Goal: Task Accomplishment & Management: Manage account settings

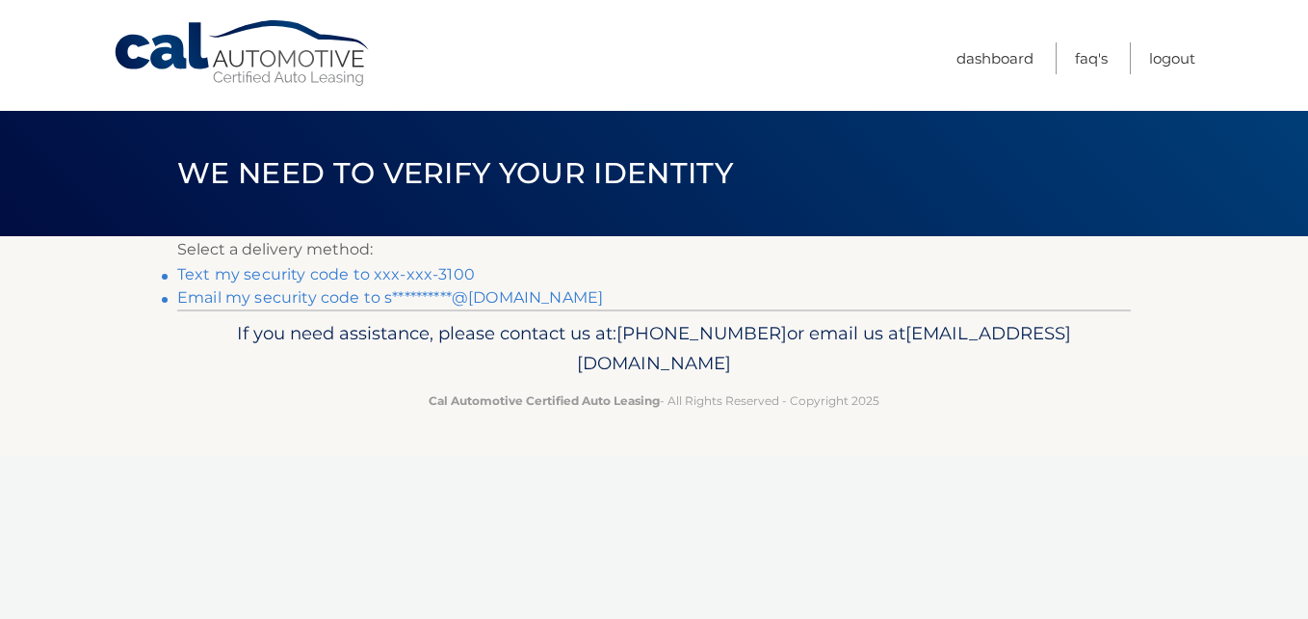
click at [420, 268] on link "Text my security code to xxx-xxx-3100" at bounding box center [326, 274] width 298 height 18
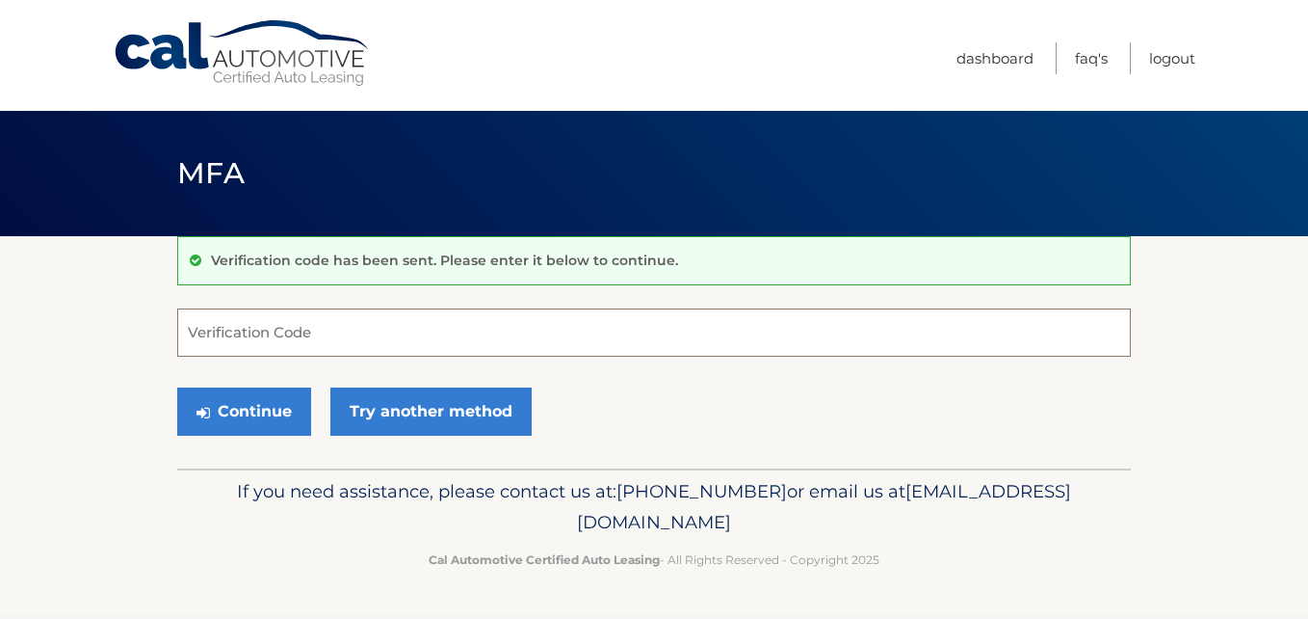
click at [381, 334] on input "Verification Code" at bounding box center [654, 332] width 954 height 48
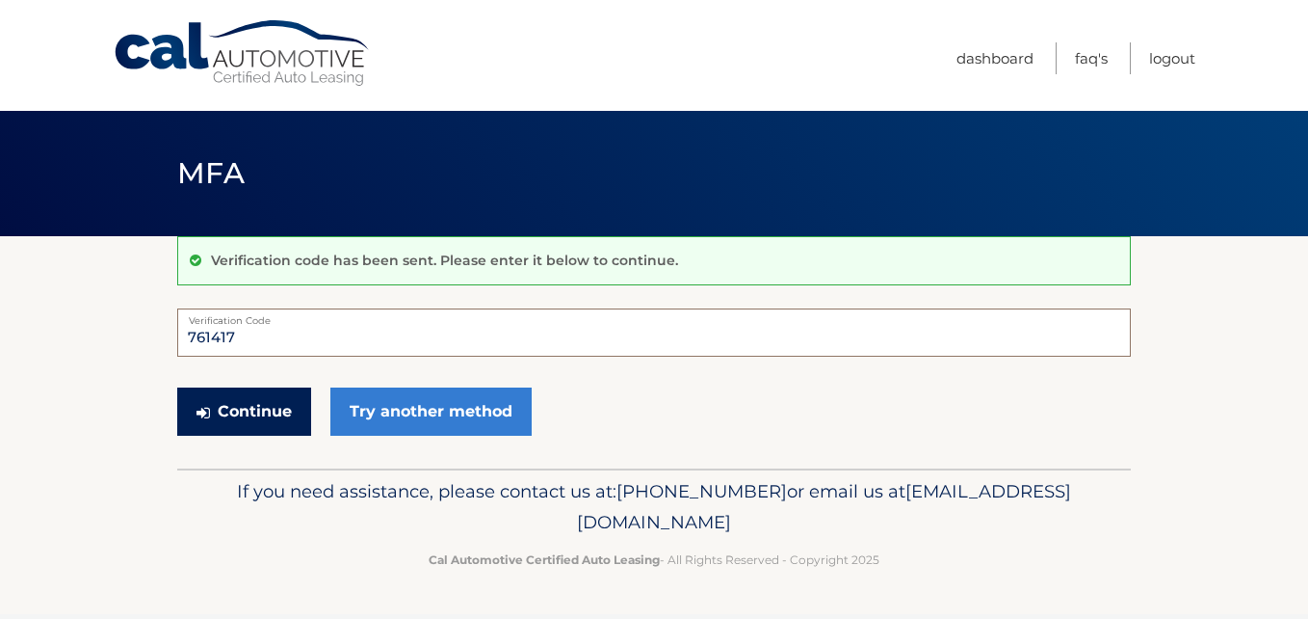
type input "761417"
click at [284, 404] on button "Continue" at bounding box center [244, 411] width 134 height 48
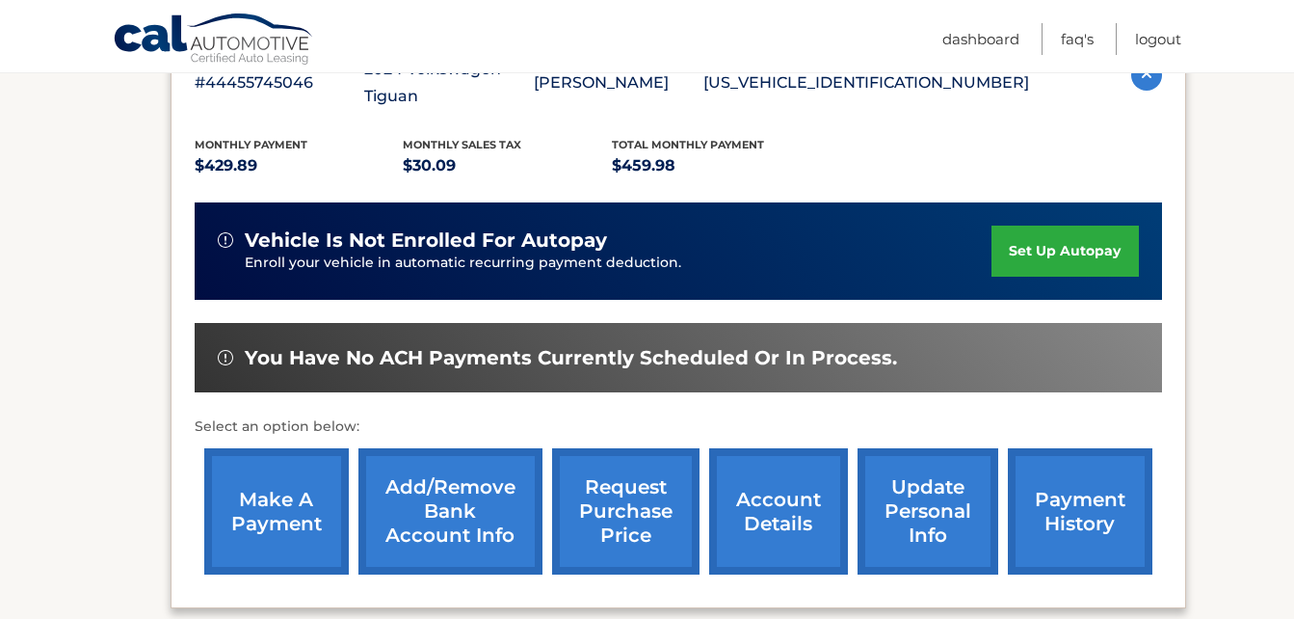
scroll to position [385, 0]
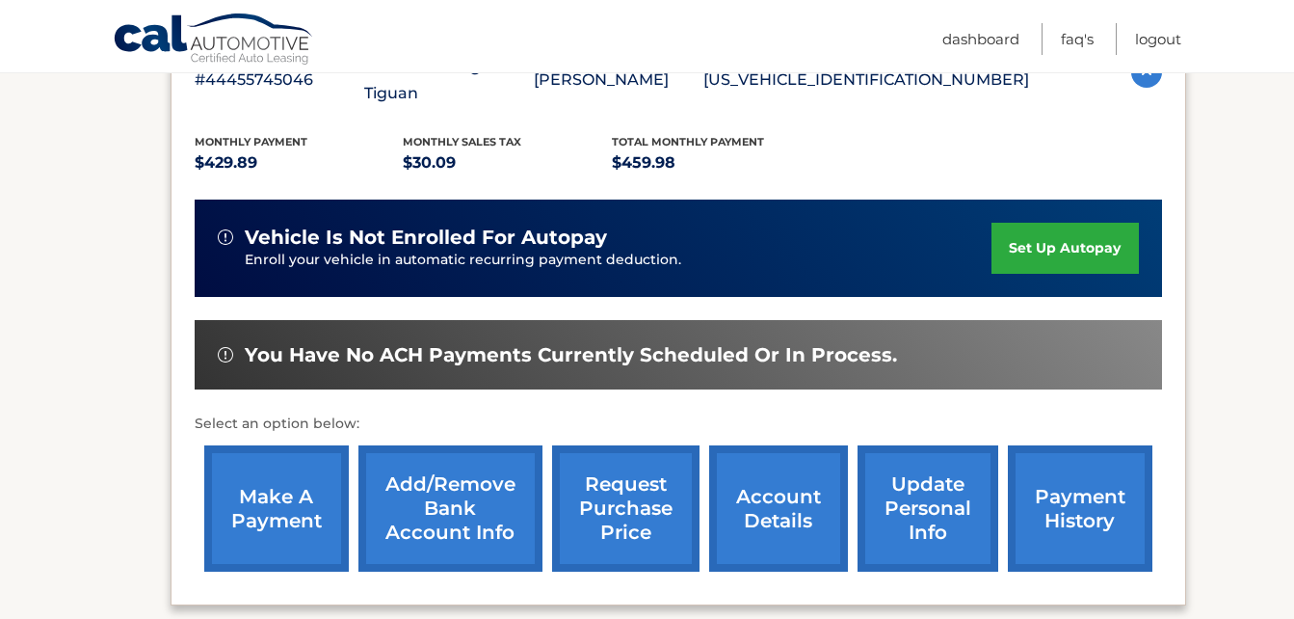
click at [260, 466] on link "make a payment" at bounding box center [276, 508] width 145 height 126
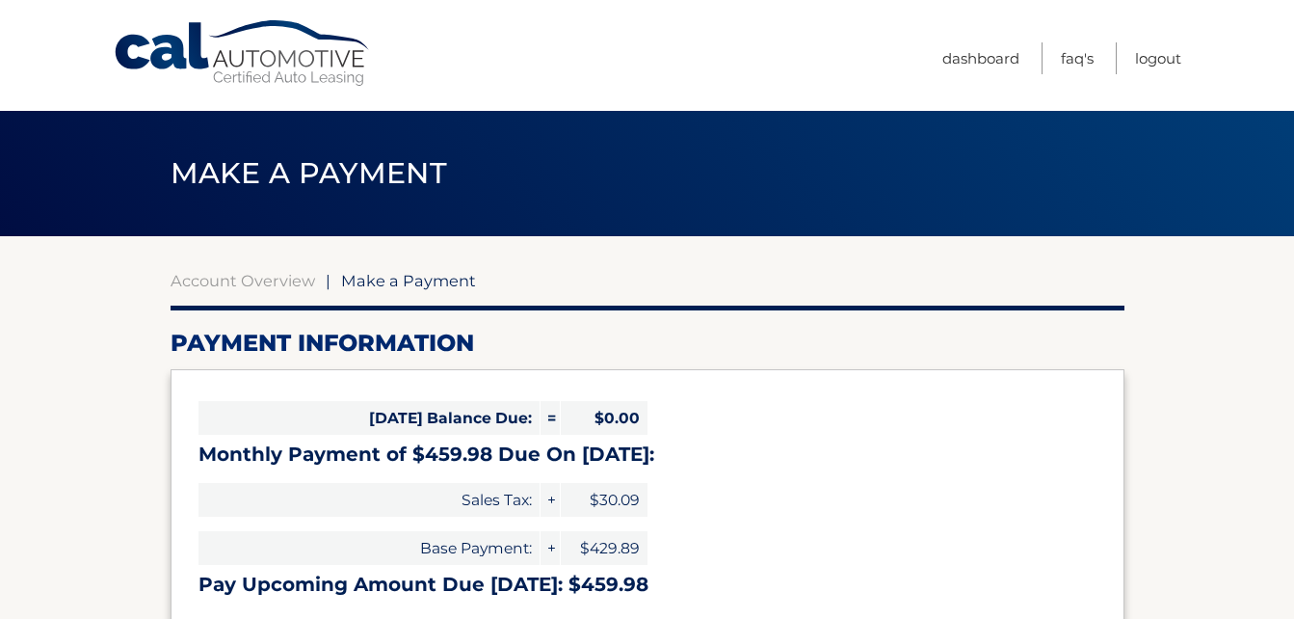
select select "YTIzOTQ0NGMtZWNkZi00YzY4LTgzODAtOTUyY2E2MTQzYTA2"
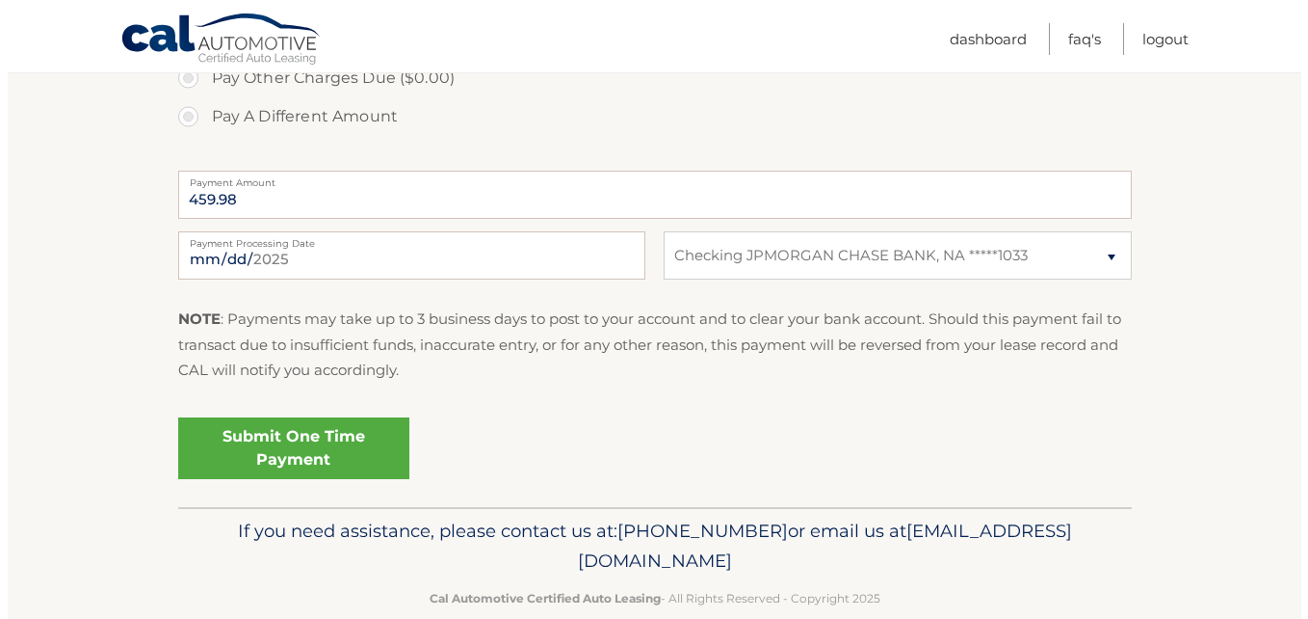
scroll to position [758, 0]
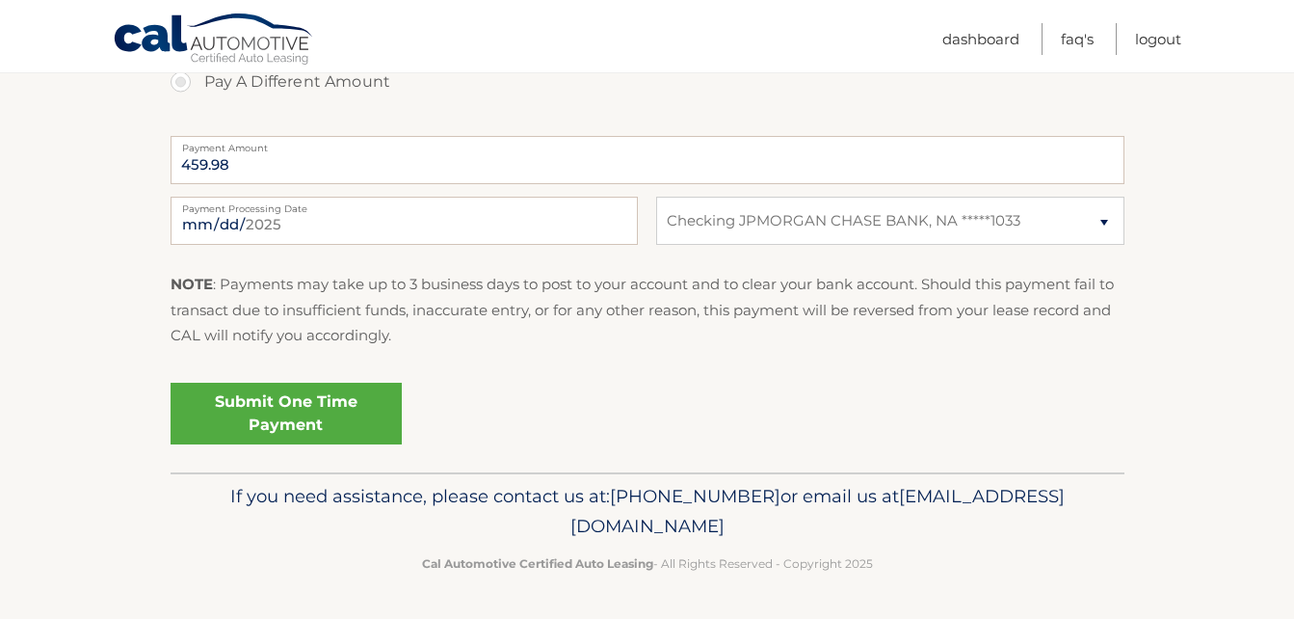
click at [293, 411] on link "Submit One Time Payment" at bounding box center [286, 414] width 231 height 62
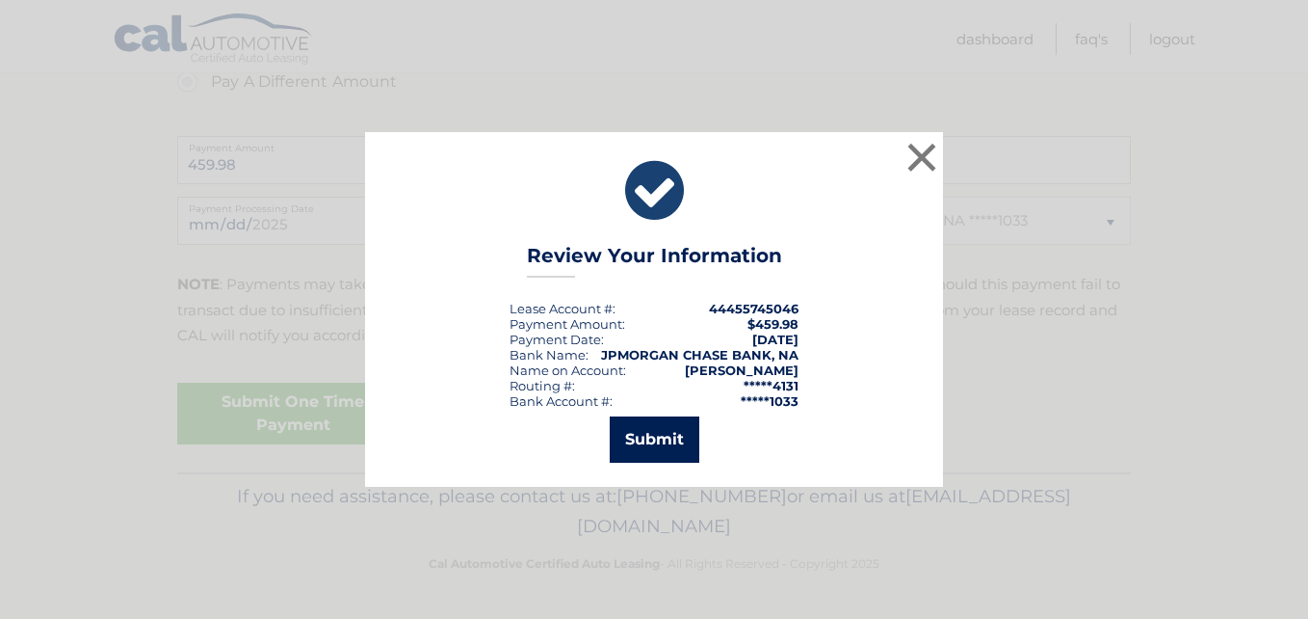
click at [663, 429] on button "Submit" at bounding box center [655, 439] width 90 height 46
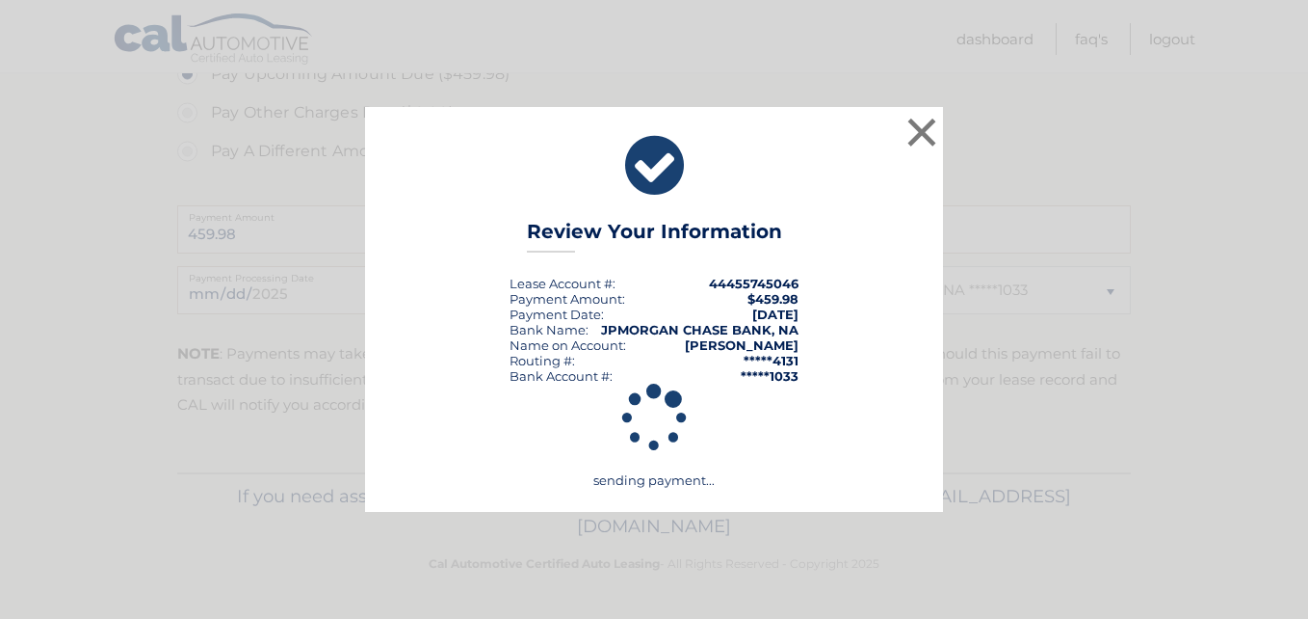
scroll to position [689, 0]
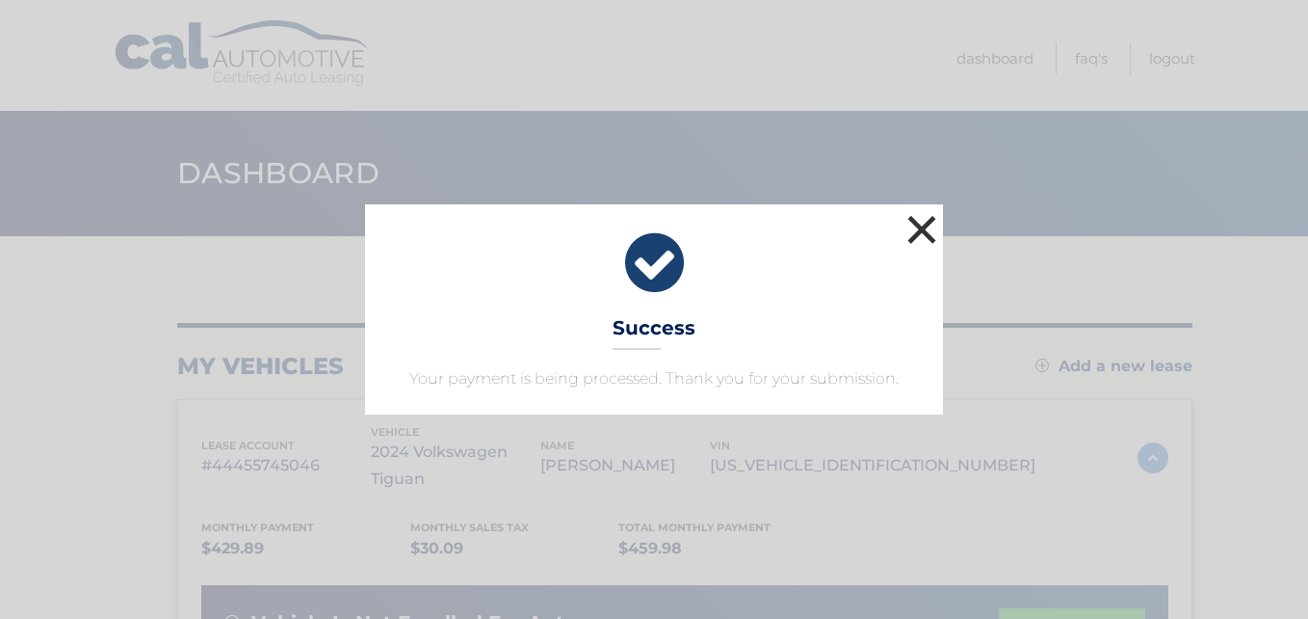
click at [922, 225] on button "×" at bounding box center [922, 229] width 39 height 39
